Goal: Task Accomplishment & Management: Manage account settings

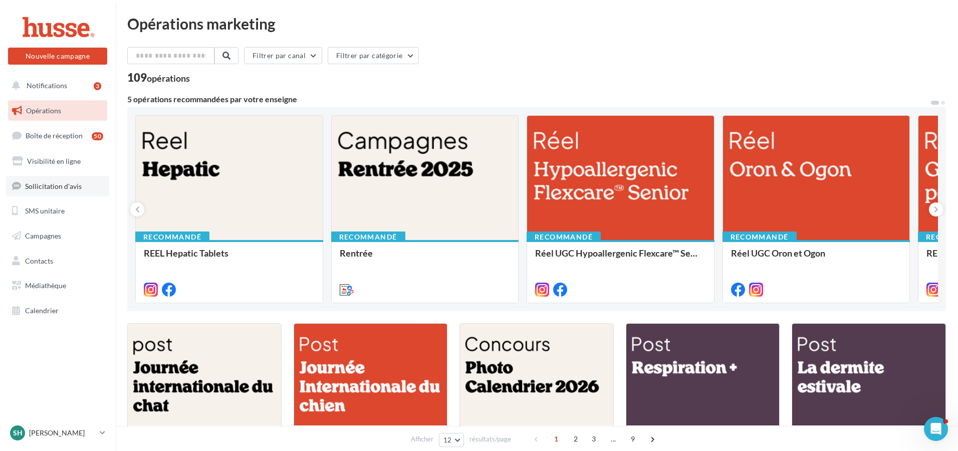
click at [41, 187] on span "Sollicitation d'avis" at bounding box center [53, 185] width 57 height 9
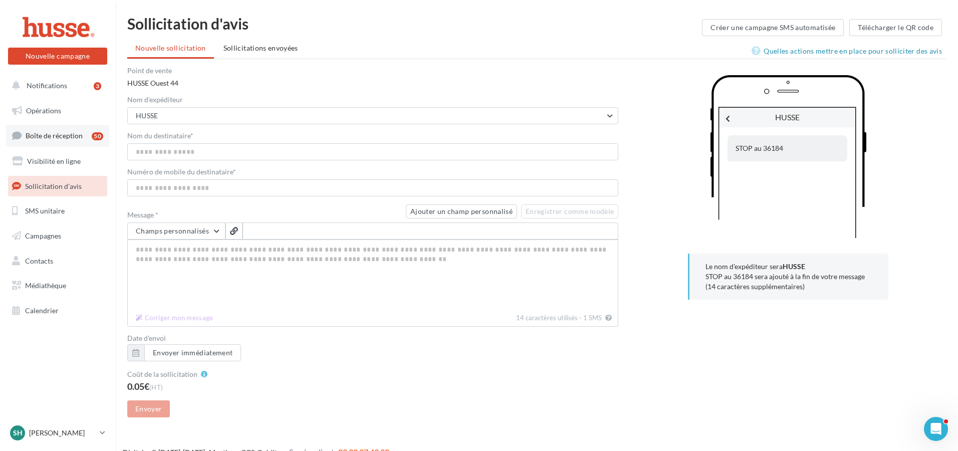
click at [54, 133] on span "Boîte de réception" at bounding box center [54, 135] width 57 height 9
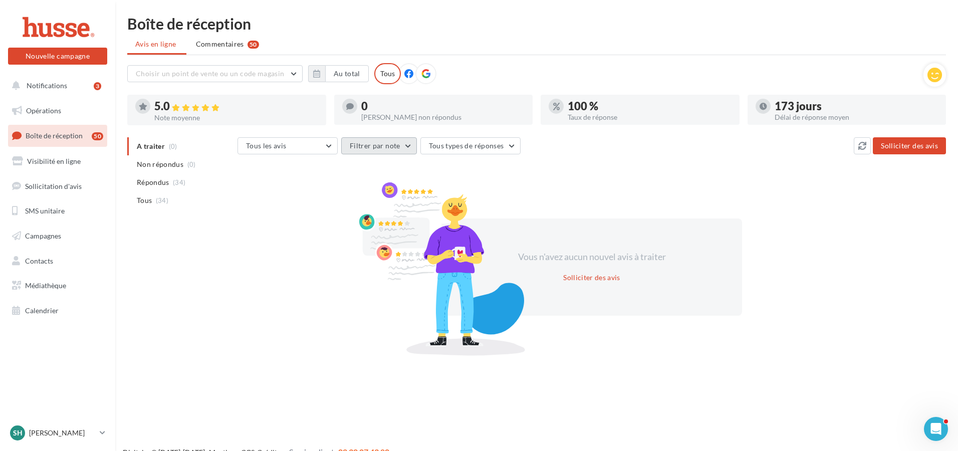
click at [403, 151] on button "Filtrer par note" at bounding box center [379, 145] width 76 height 17
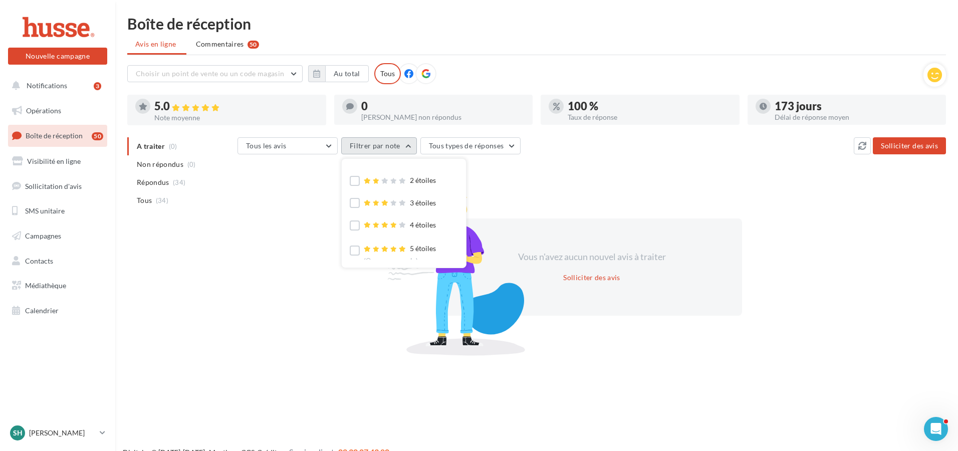
scroll to position [31, 0]
click at [350, 244] on label at bounding box center [355, 245] width 10 height 10
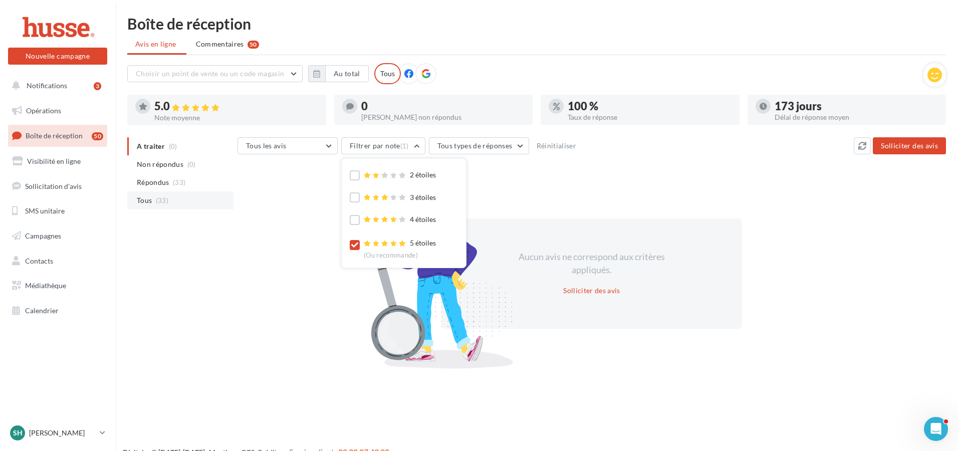
click at [152, 201] on li "Tous (33)" at bounding box center [180, 200] width 106 height 18
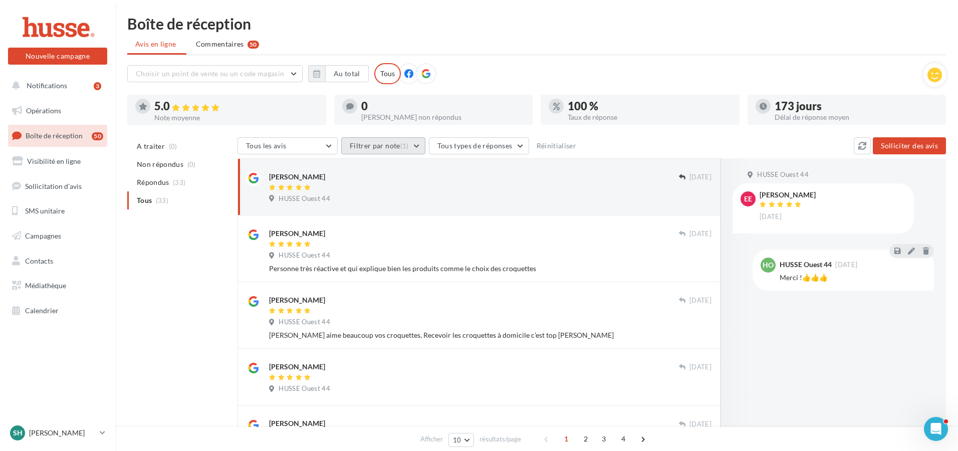
click at [395, 150] on button "Filtrer par note (1)" at bounding box center [383, 145] width 84 height 17
click at [356, 250] on label at bounding box center [355, 249] width 10 height 10
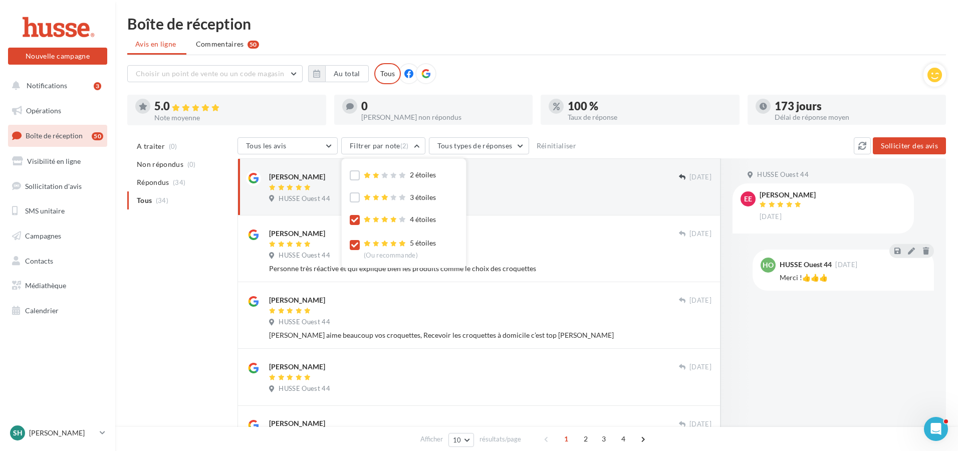
click at [358, 218] on icon at bounding box center [354, 220] width 7 height 7
click at [206, 220] on div "A traiter (0) Non répondus (0) Répondus (33) Tous (33)" at bounding box center [182, 181] width 110 height 88
click at [230, 46] on span "Commentaires" at bounding box center [220, 44] width 48 height 10
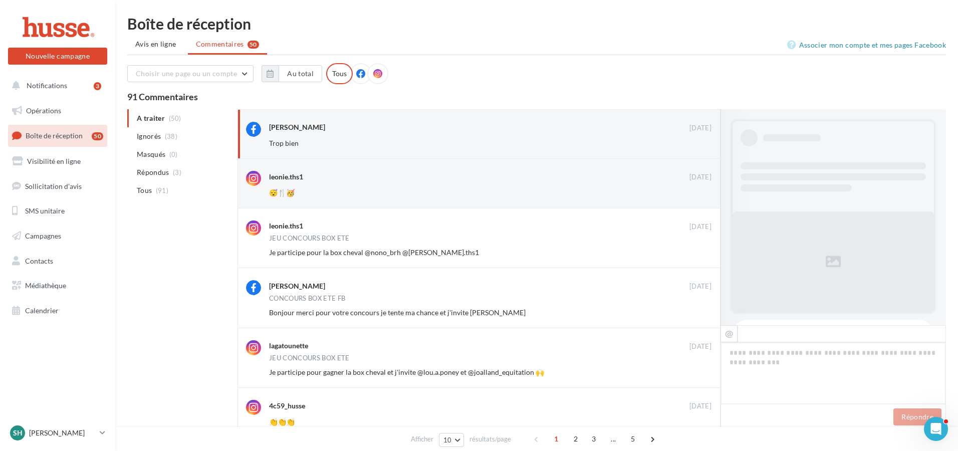
scroll to position [161, 0]
